Goal: Check status: Check status

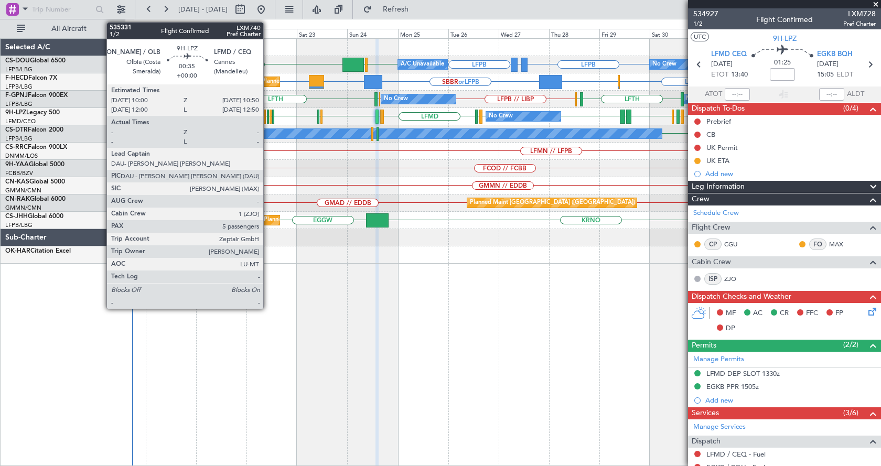
click at [268, 120] on div at bounding box center [268, 117] width 2 height 14
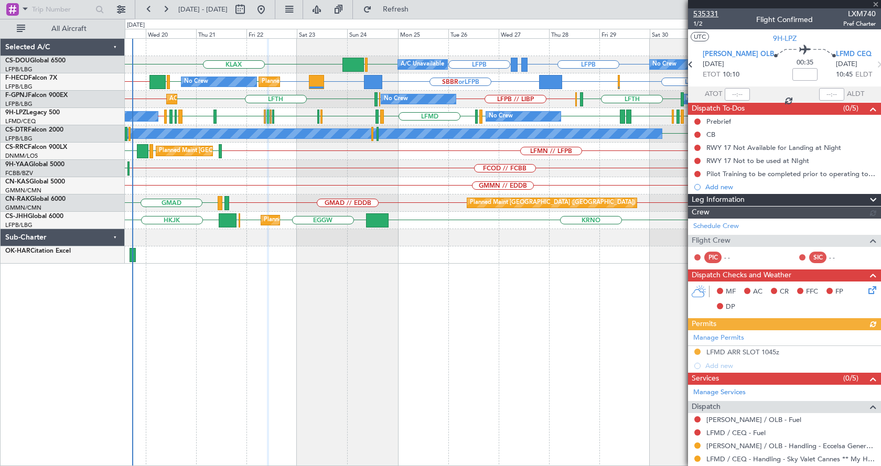
click at [713, 8] on span "535331" at bounding box center [706, 13] width 25 height 11
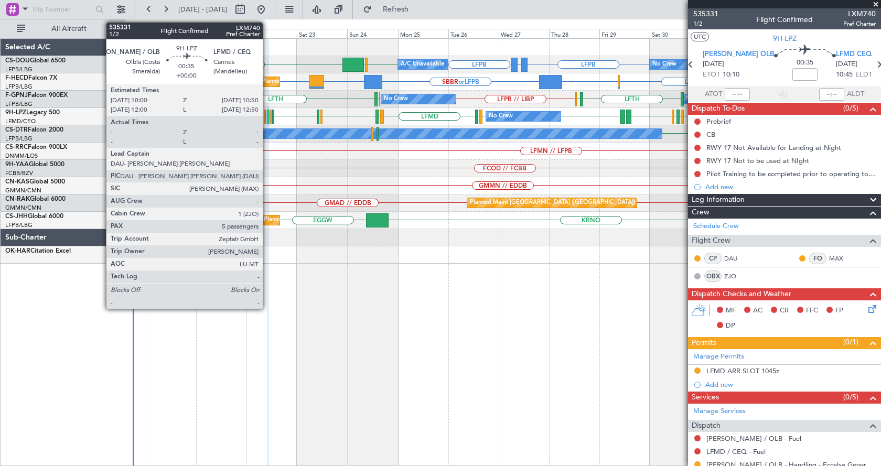
click at [268, 116] on div at bounding box center [268, 117] width 2 height 14
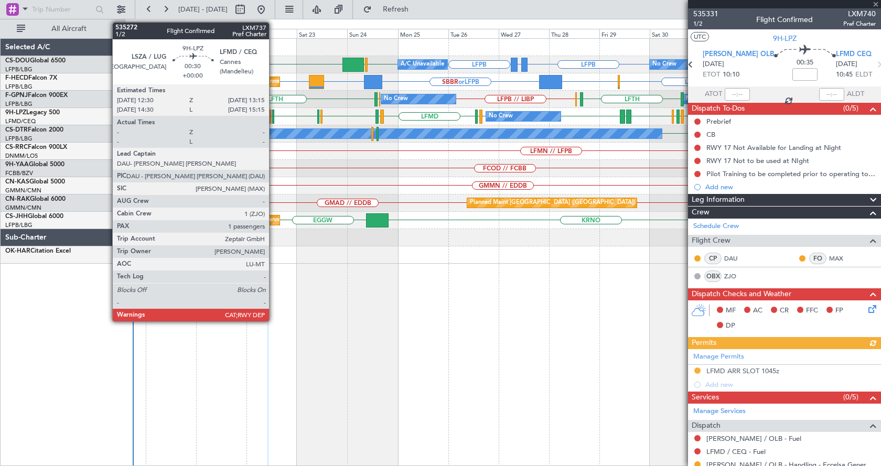
click at [274, 118] on div at bounding box center [273, 117] width 2 height 14
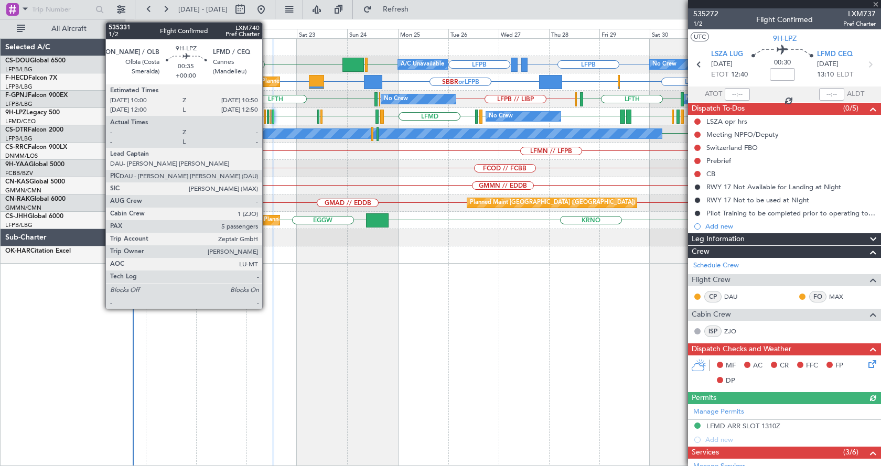
click at [267, 118] on div at bounding box center [268, 117] width 2 height 14
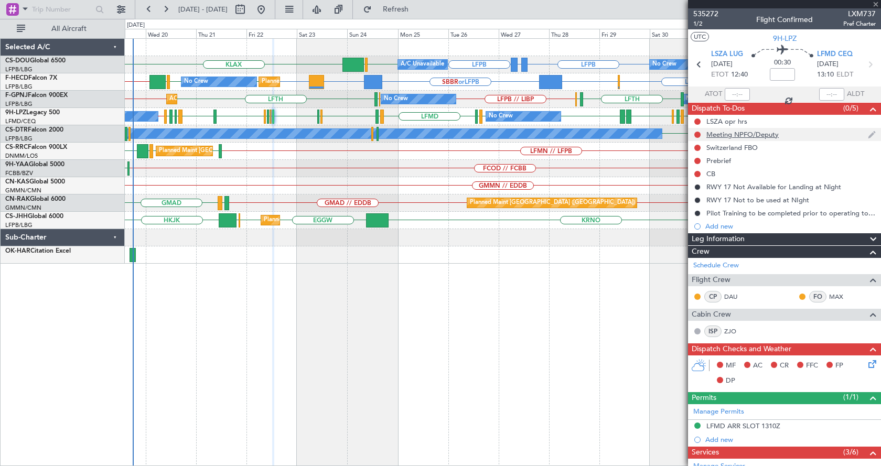
type input "5"
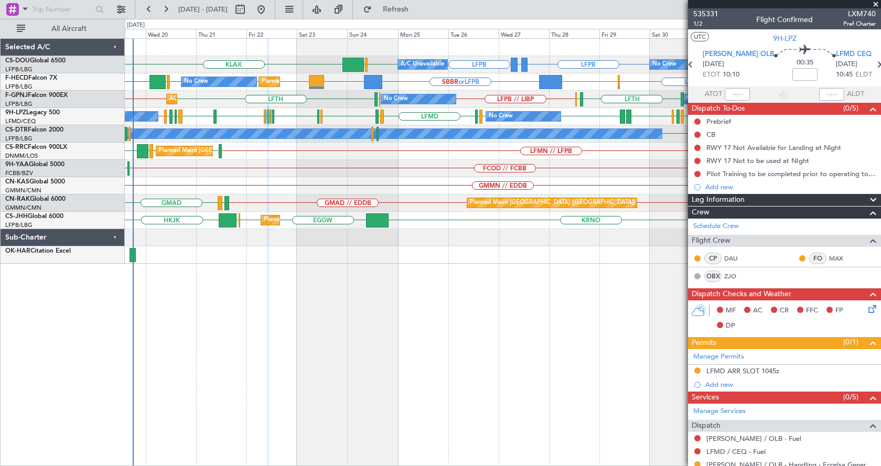
click at [264, 344] on div "LFPB LFPB GMMX or LFPB KLAX LFPB LFPB EGGW Planned Maint [GEOGRAPHIC_DATA] ([GE…" at bounding box center [503, 252] width 756 height 428
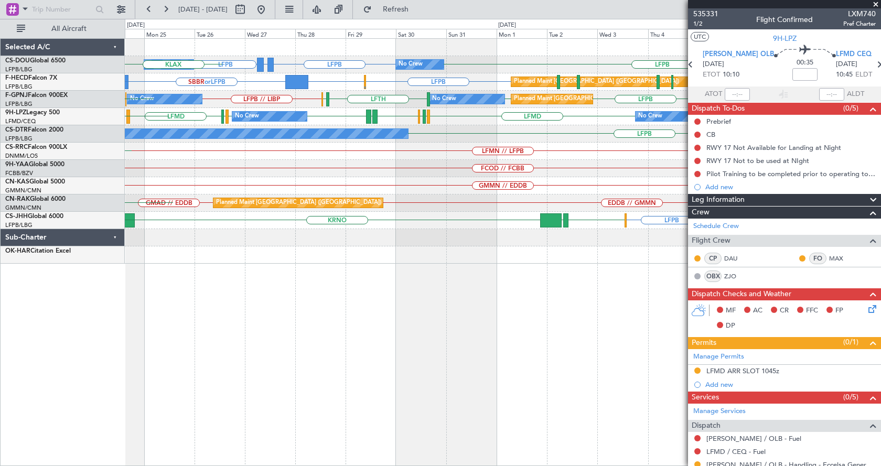
click at [281, 332] on div "LFPB LFPB GMMX or LFPB LFPB LFPB Planned Maint [GEOGRAPHIC_DATA] ([GEOGRAPHIC_D…" at bounding box center [503, 252] width 756 height 428
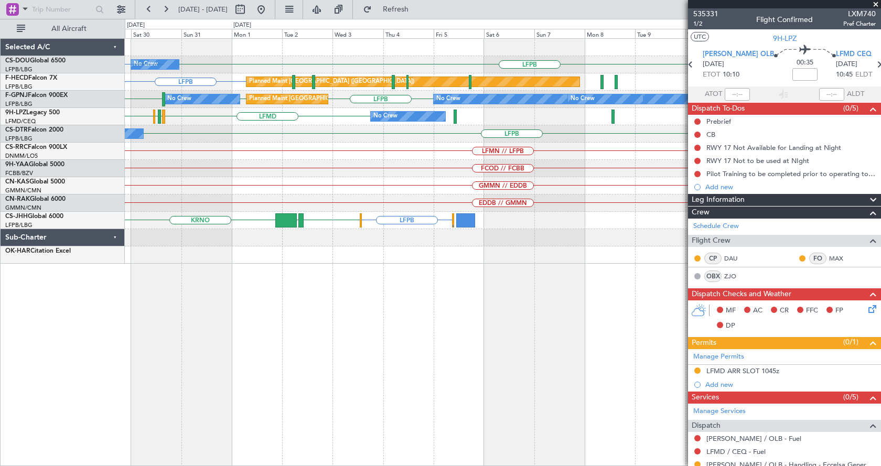
click at [226, 328] on div "LFPB LFPB No Crew GMMX or LFPB LFPB LFPB Planned Maint [GEOGRAPHIC_DATA] ([GEOG…" at bounding box center [503, 252] width 756 height 428
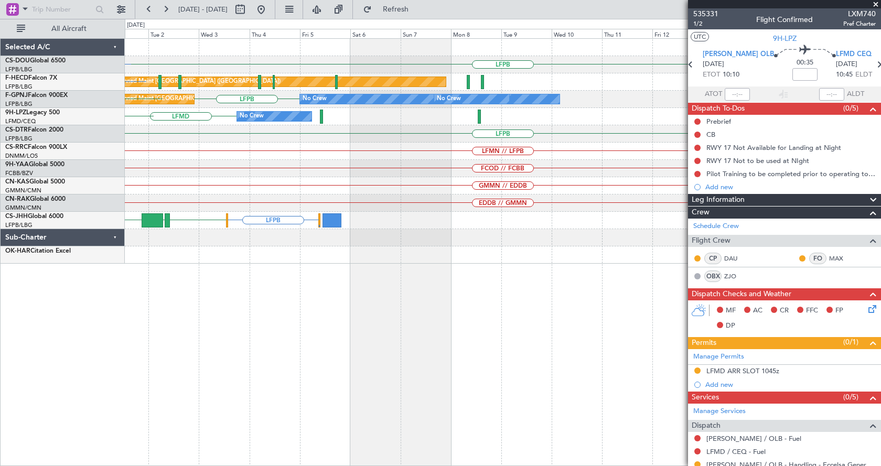
click at [310, 322] on div "LFPB No Crew LFPB Planned Maint [GEOGRAPHIC_DATA] ([GEOGRAPHIC_DATA]) LFPB EGLF…" at bounding box center [503, 252] width 756 height 428
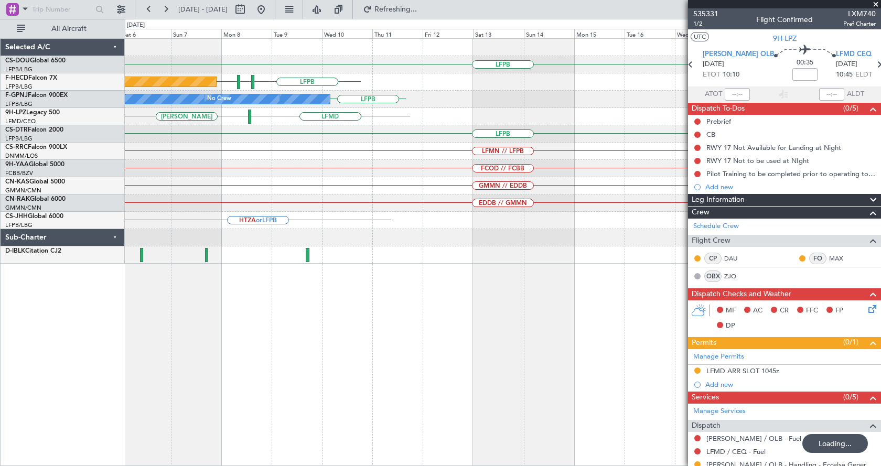
click at [568, 308] on div "LFPB LFPB EDDV LFPB Planned Maint [GEOGRAPHIC_DATA] ([GEOGRAPHIC_DATA]) LFPB No…" at bounding box center [503, 252] width 756 height 428
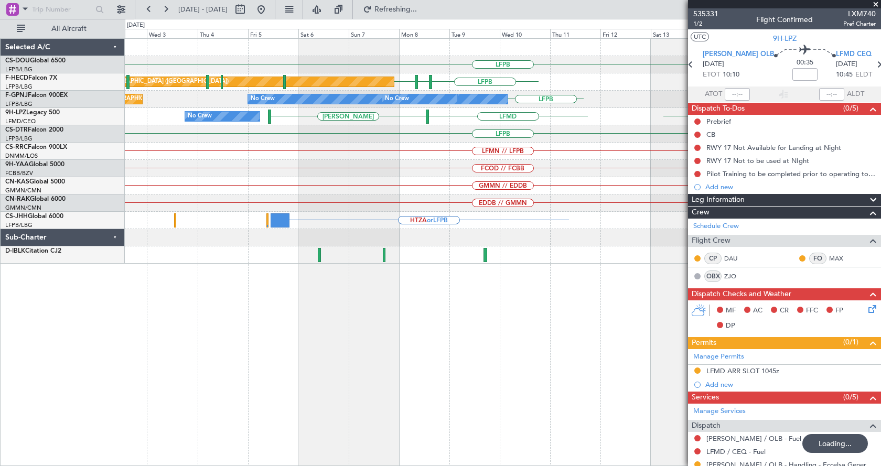
click at [269, 343] on div "LFPB No Crew Planned Maint [GEOGRAPHIC_DATA] ([GEOGRAPHIC_DATA]) LFPB EDDV LFPB…" at bounding box center [503, 252] width 756 height 428
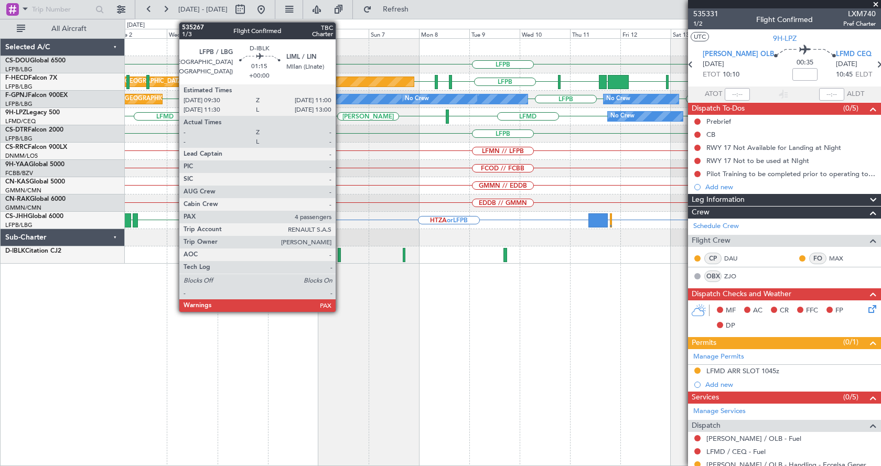
click at [339, 252] on div at bounding box center [340, 255] width 4 height 14
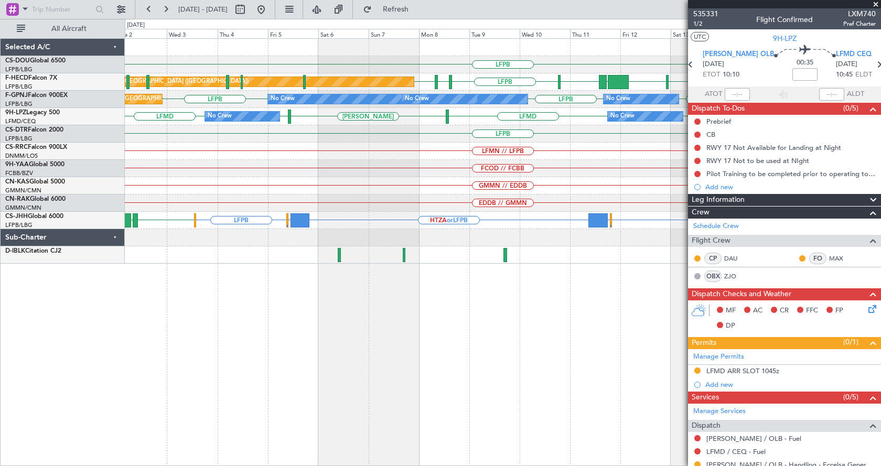
click at [611, 179] on div "LFPB No Crew Planned Maint [GEOGRAPHIC_DATA] ([GEOGRAPHIC_DATA]) LFPB EDDV LFPB…" at bounding box center [503, 151] width 756 height 225
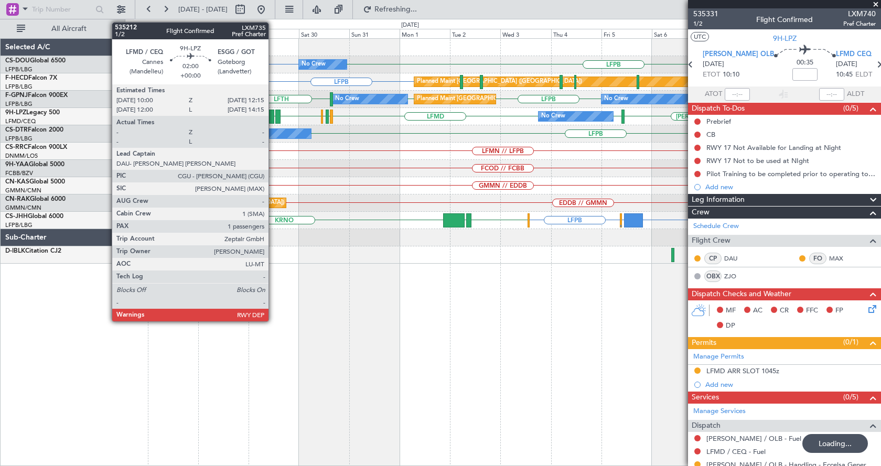
click at [312, 129] on div "No Crew" at bounding box center [26, 134] width 572 height 10
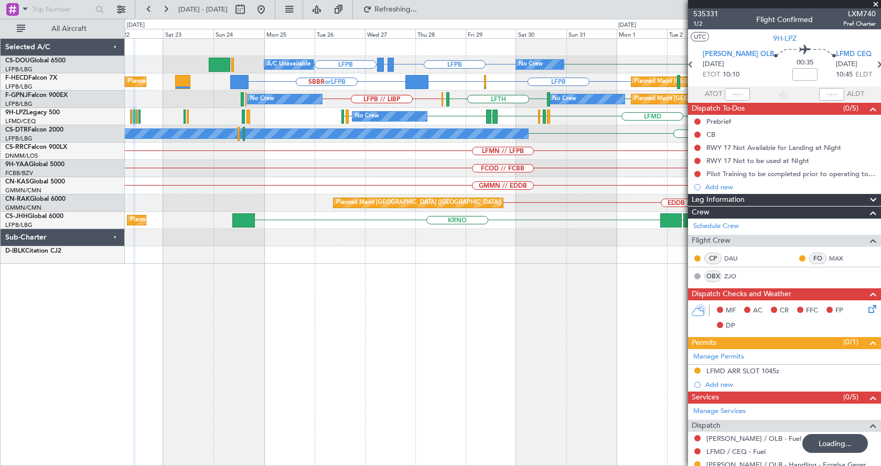
click at [412, 155] on div "No Crew LFPB LFPB GMMX or LFPB LFPB Planned Maint [GEOGRAPHIC_DATA] ([GEOGRAPHI…" at bounding box center [503, 151] width 756 height 225
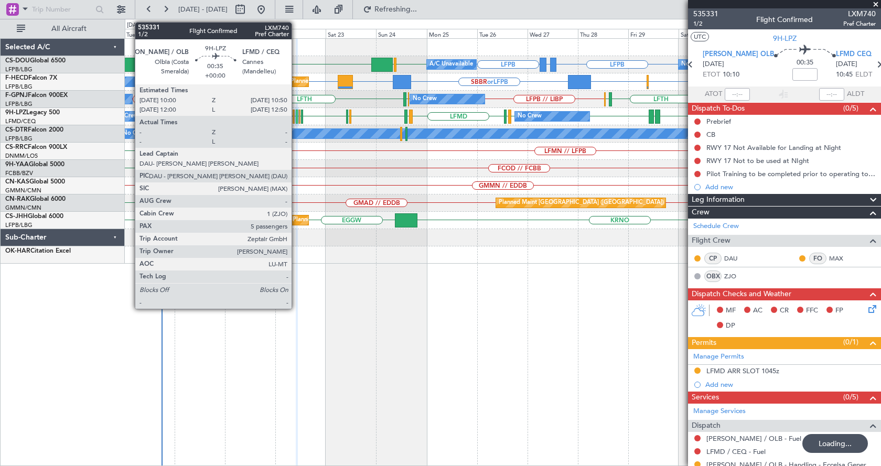
click at [296, 115] on div at bounding box center [297, 117] width 2 height 14
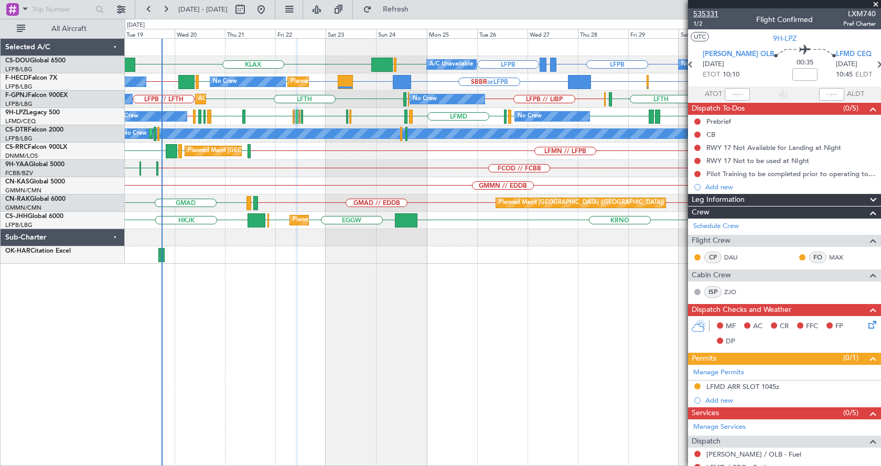
click at [707, 13] on span "535331" at bounding box center [706, 13] width 25 height 11
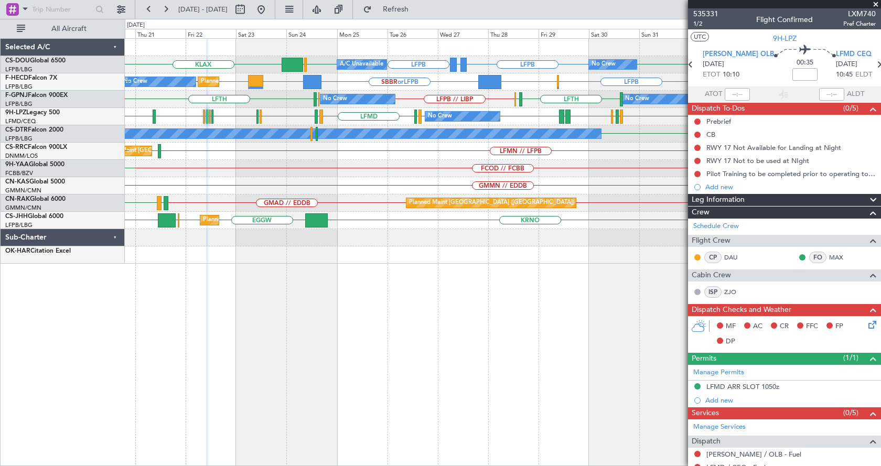
click at [454, 327] on div "LFPB GMMX or LFPB LFPB LFPB KLAX LFPB EGGW No Crew Planned Maint [GEOGRAPHIC_DA…" at bounding box center [503, 252] width 756 height 428
